Goal: Check status: Check status

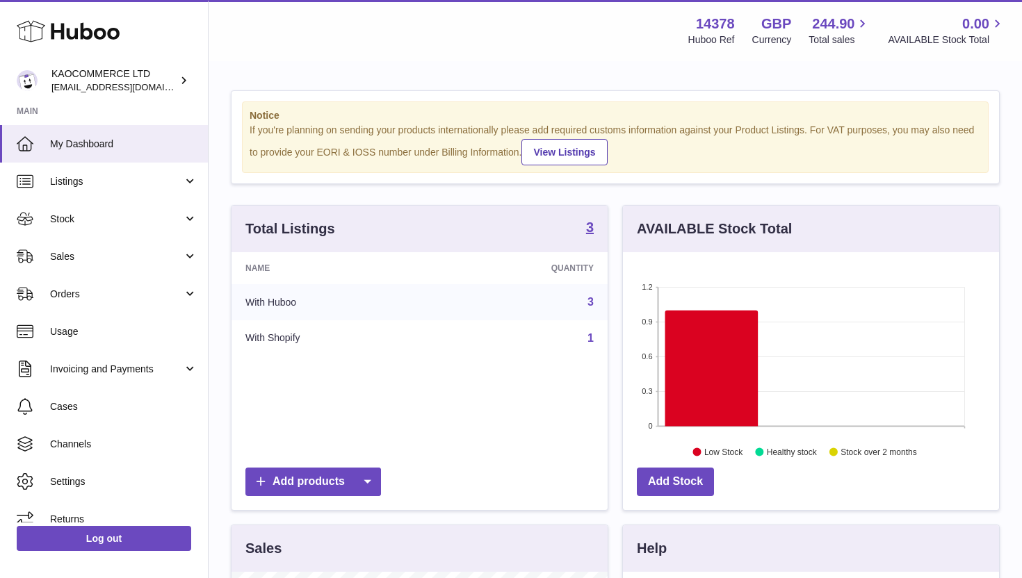
scroll to position [217, 376]
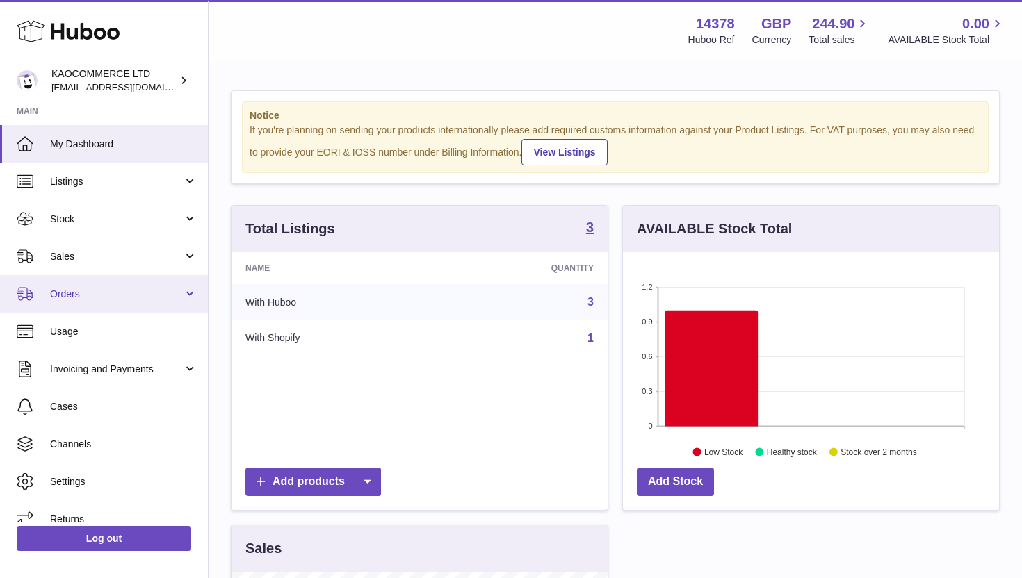
click at [122, 290] on span "Orders" at bounding box center [116, 294] width 133 height 13
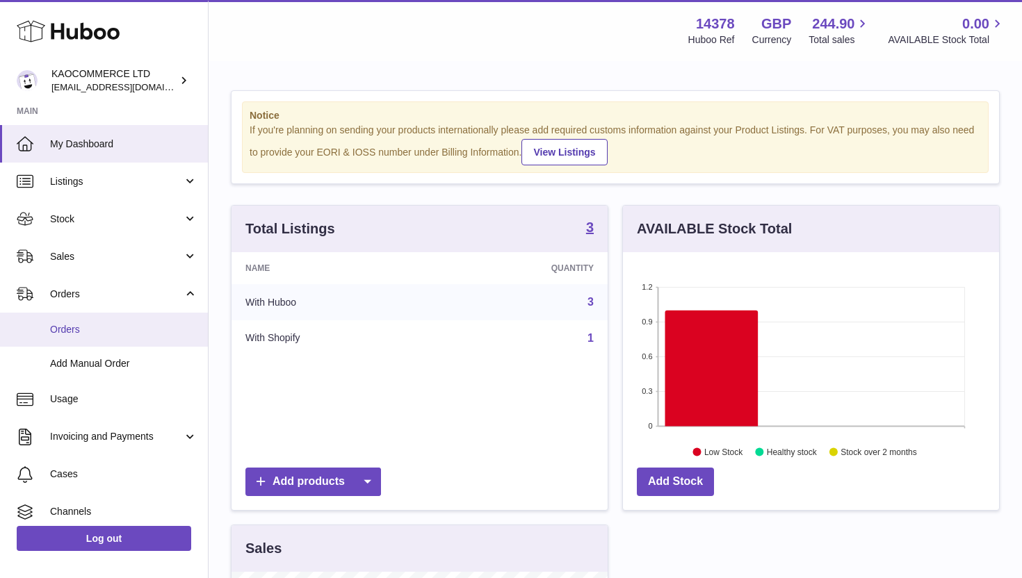
click at [114, 325] on span "Orders" at bounding box center [123, 329] width 147 height 13
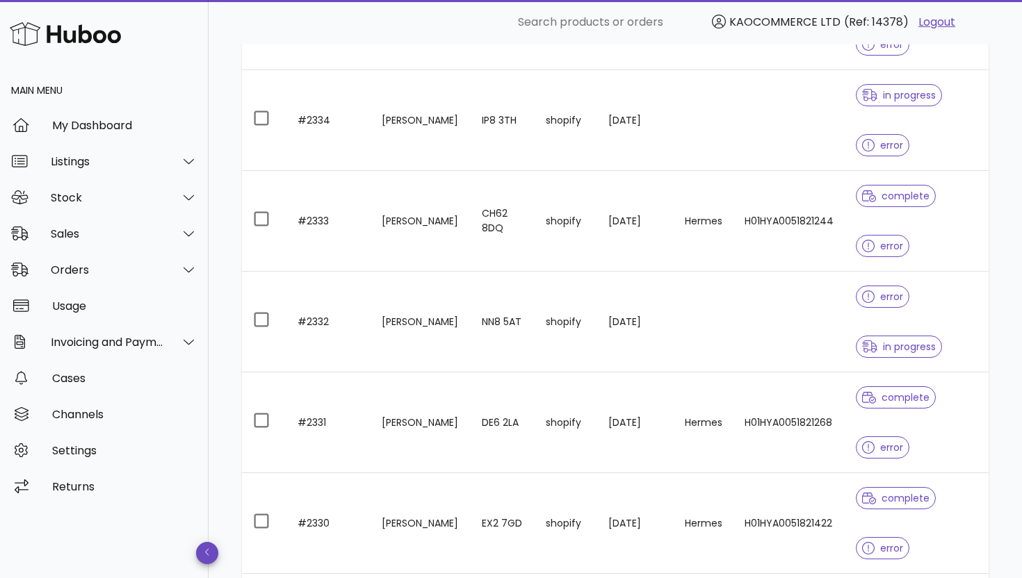
scroll to position [644, 0]
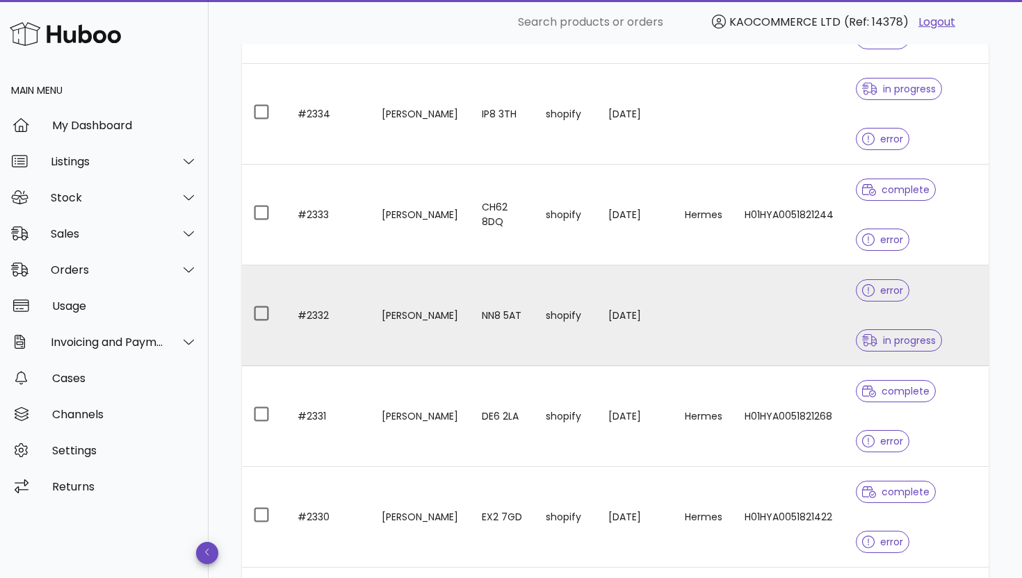
click at [550, 313] on td "shopify" at bounding box center [565, 315] width 63 height 101
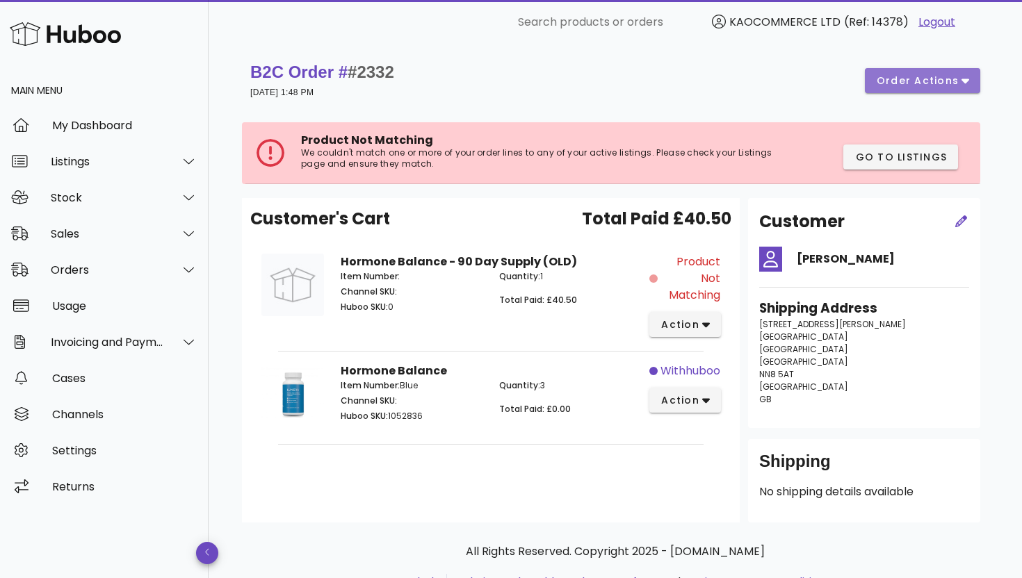
click at [905, 88] on button "order actions" at bounding box center [921, 80] width 115 height 25
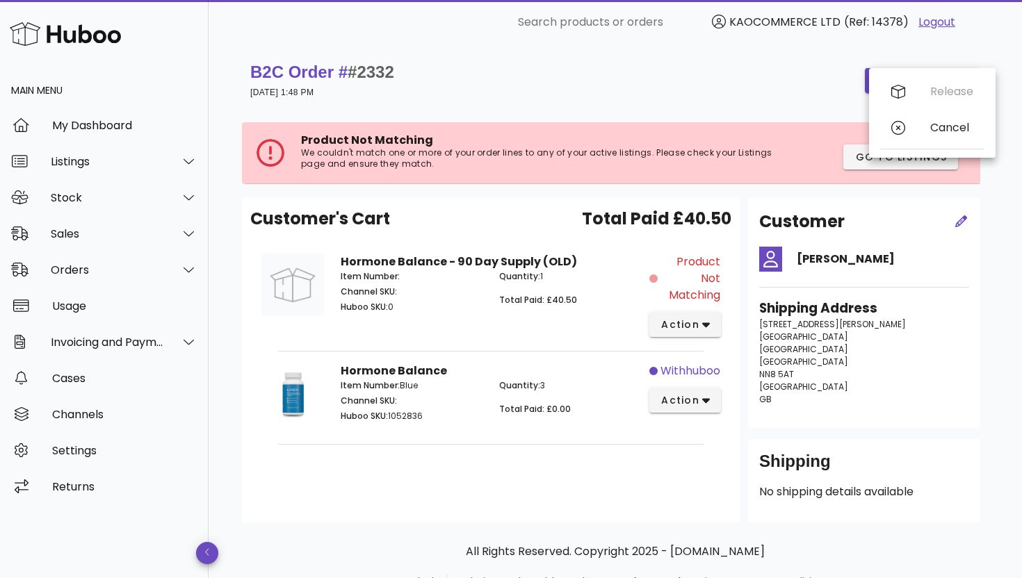
click at [828, 84] on div "B2C Order # #2332 [DATE] 1:48 PM order actions" at bounding box center [615, 80] width 730 height 39
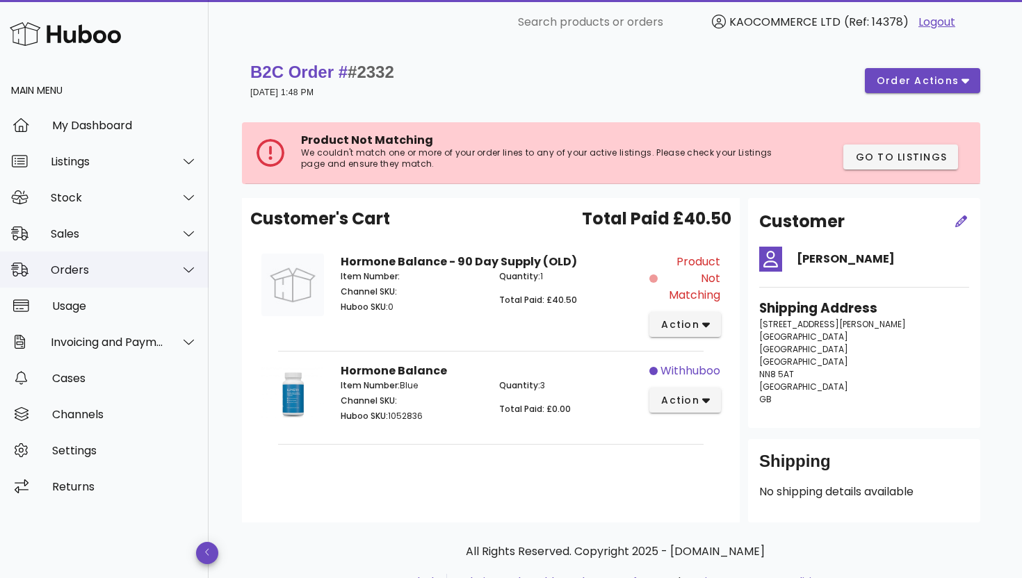
click at [79, 281] on div "Orders" at bounding box center [104, 270] width 208 height 36
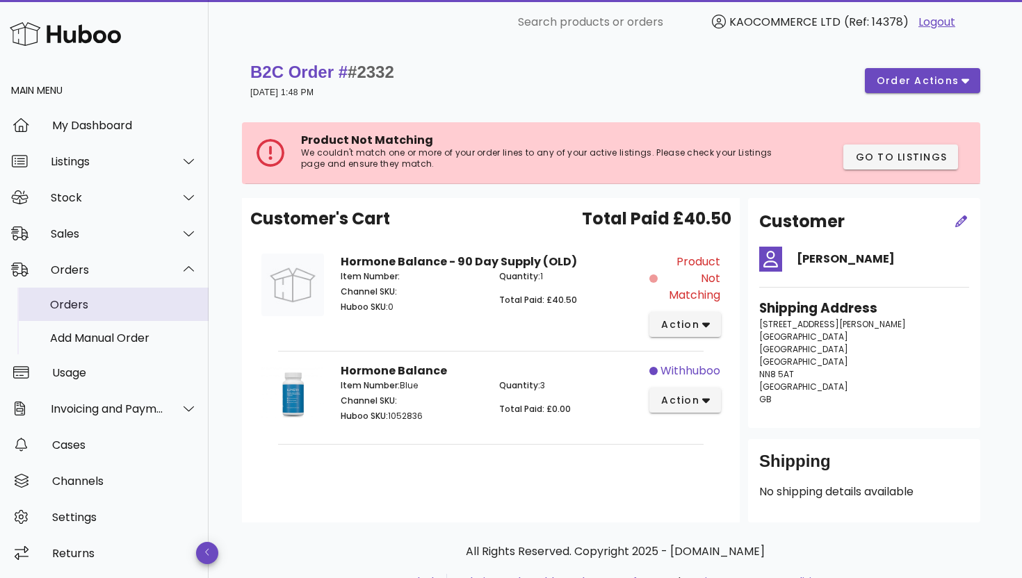
click at [77, 306] on div "Orders" at bounding box center [123, 304] width 147 height 13
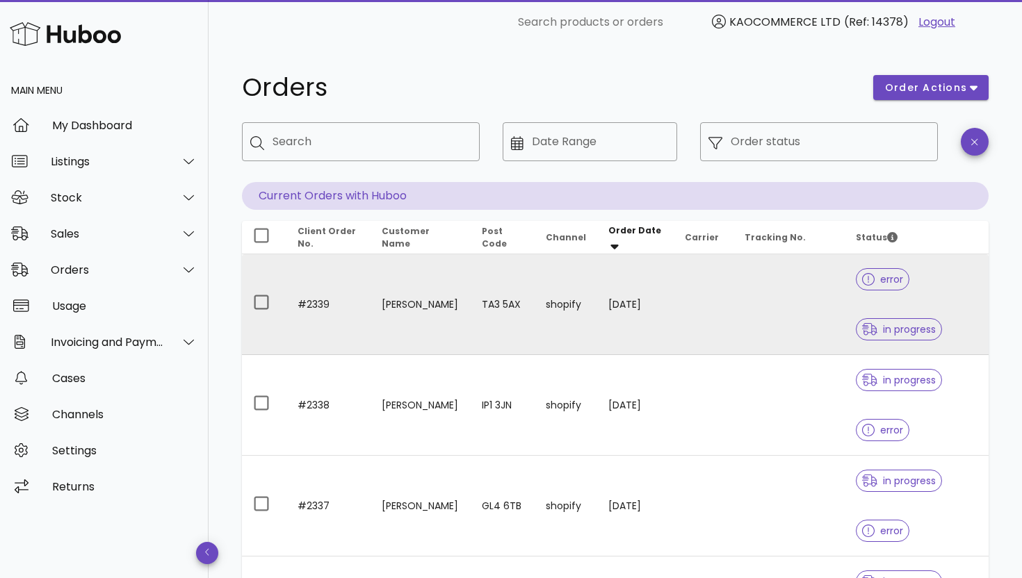
click at [529, 312] on td "TA3 5AX" at bounding box center [502, 304] width 64 height 101
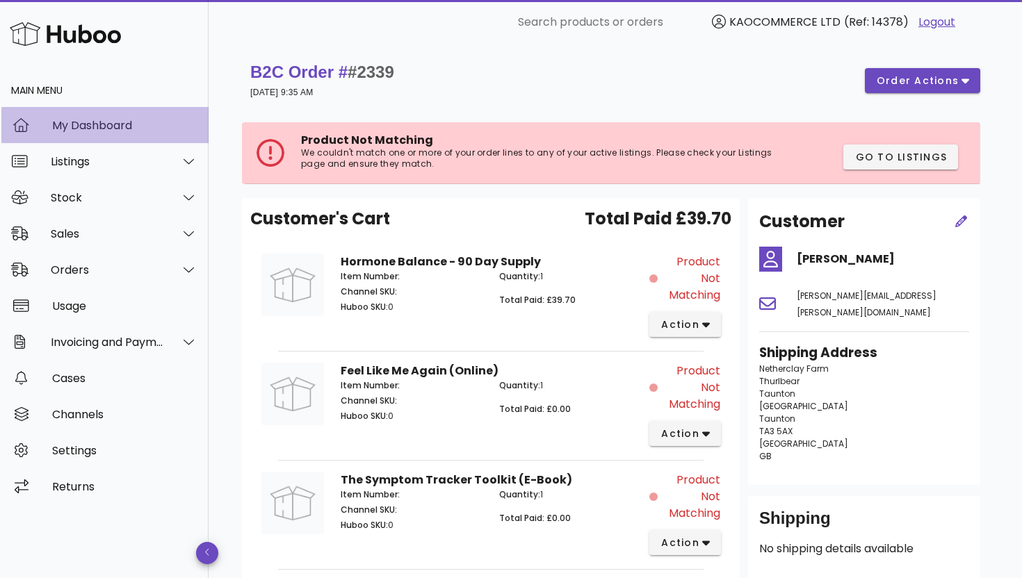
click at [93, 123] on div "My Dashboard" at bounding box center [124, 125] width 145 height 13
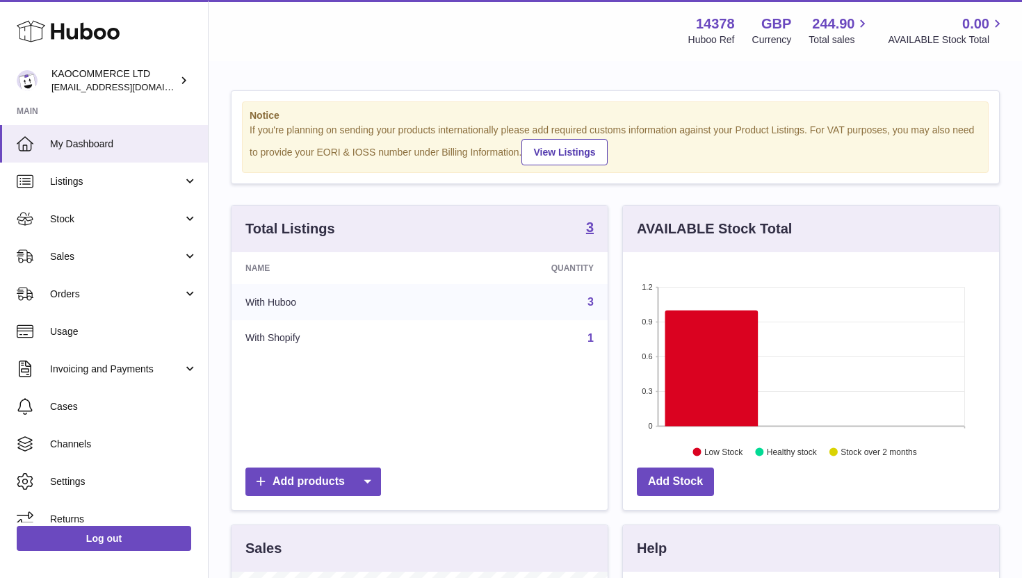
scroll to position [217, 376]
